Goal: Information Seeking & Learning: Stay updated

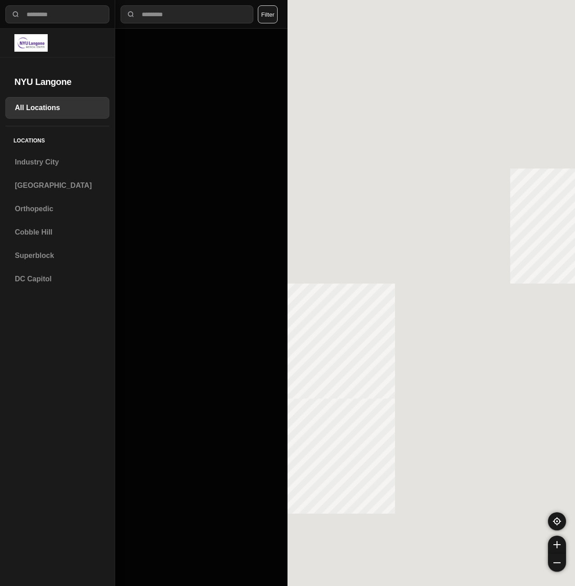
select select "*"
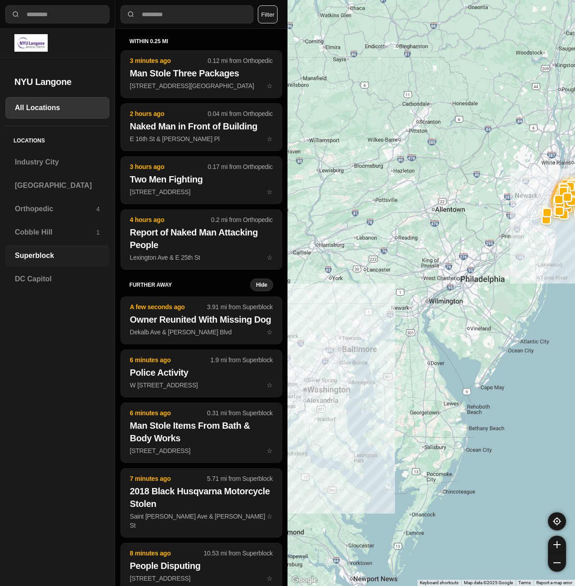
click at [46, 257] on h3 "Superblock" at bounding box center [57, 255] width 85 height 11
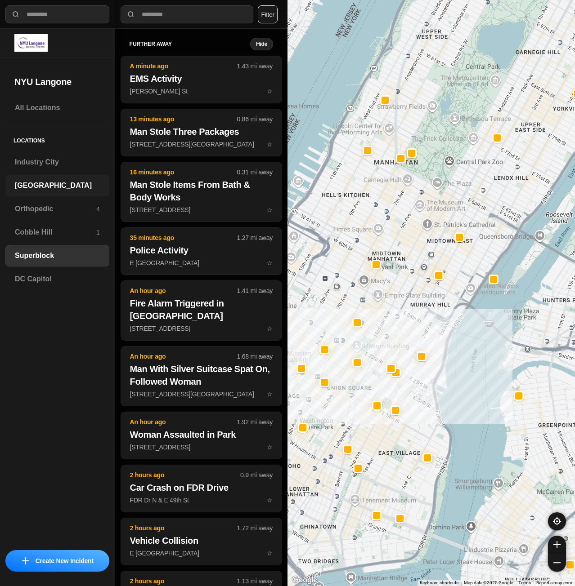
click at [29, 191] on h3 "[GEOGRAPHIC_DATA]" at bounding box center [57, 185] width 85 height 11
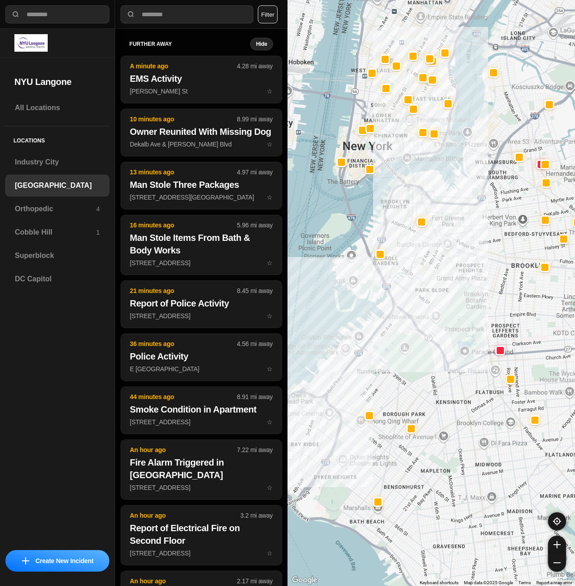
drag, startPoint x: 428, startPoint y: 293, endPoint x: 440, endPoint y: 346, distance: 54.9
click at [440, 346] on div at bounding box center [430, 293] width 287 height 586
